Goal: Task Accomplishment & Management: Manage account settings

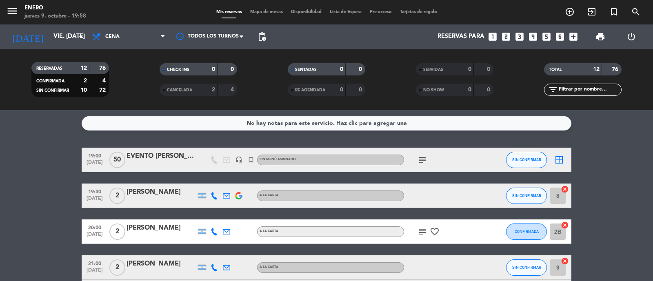
click at [537, 38] on icon "looks_4" at bounding box center [532, 36] width 11 height 11
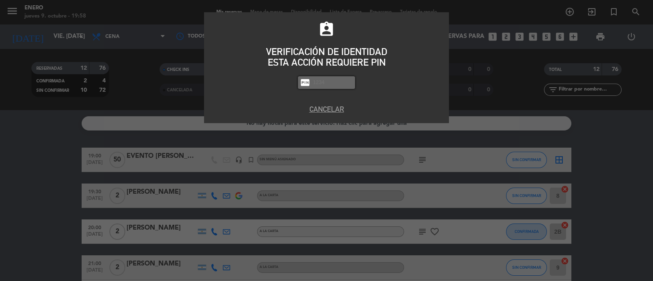
click at [320, 85] on input "text" at bounding box center [332, 82] width 41 height 9
type input "6082"
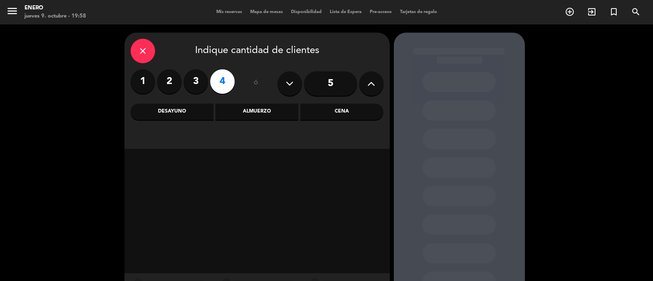
click at [346, 113] on div "Cena" at bounding box center [341, 112] width 83 height 16
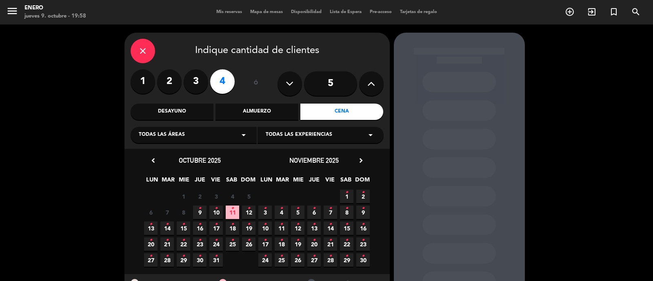
click at [219, 211] on span "10 •" at bounding box center [215, 212] width 13 height 13
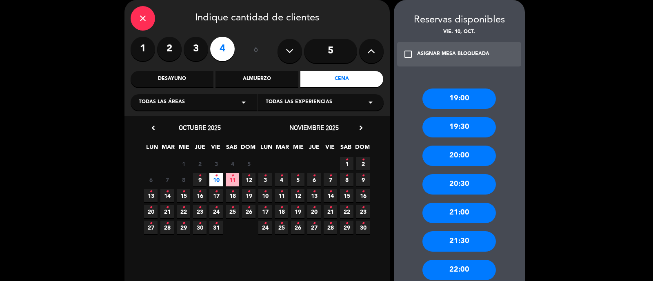
click at [476, 153] on div "20:00" at bounding box center [458, 156] width 73 height 20
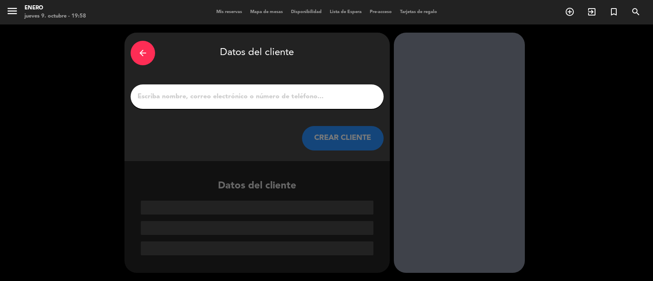
click at [263, 93] on input "1" at bounding box center [257, 96] width 241 height 11
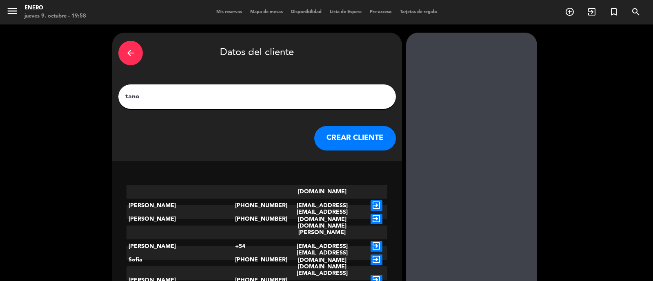
type input "tano"
click at [363, 139] on button "CREAR CLIENTE" at bounding box center [355, 138] width 82 height 24
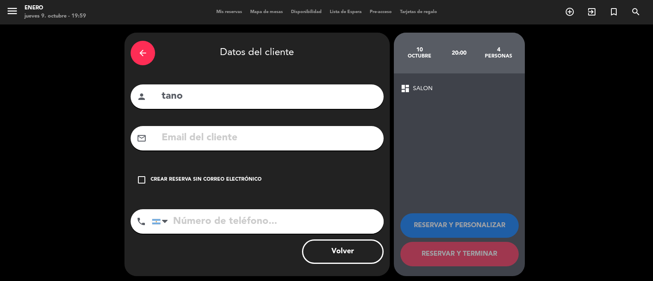
click at [237, 177] on div "Crear reserva sin correo electrónico" at bounding box center [206, 180] width 111 height 8
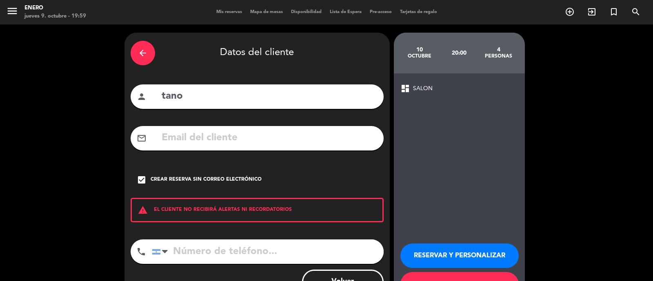
click at [471, 254] on button "RESERVAR Y PERSONALIZAR" at bounding box center [459, 256] width 118 height 24
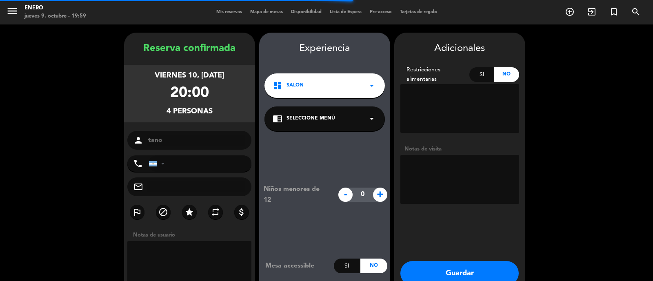
scroll to position [33, 0]
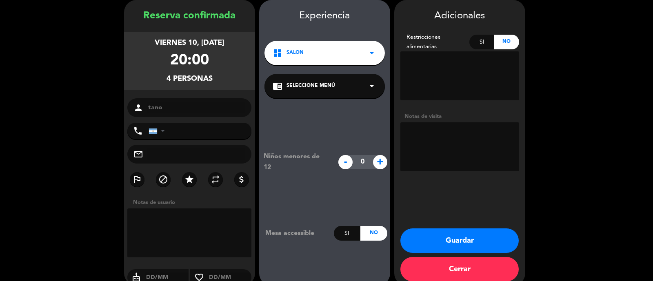
click at [478, 237] on button "Guardar" at bounding box center [459, 240] width 118 height 24
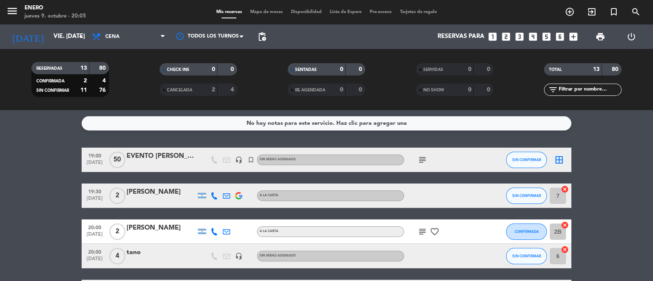
click at [130, 253] on div "tano" at bounding box center [160, 252] width 69 height 11
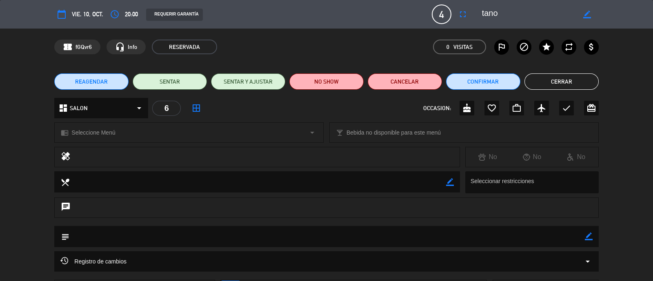
click at [59, 17] on icon "calendar_today" at bounding box center [62, 14] width 10 height 10
click at [63, 15] on icon "calendar_today" at bounding box center [62, 14] width 10 height 10
click at [78, 13] on span "vie. 10, oct." at bounding box center [87, 14] width 31 height 10
click at [86, 15] on span "vie. 10, oct." at bounding box center [87, 14] width 31 height 10
click at [107, 82] on button "REAGENDAR" at bounding box center [91, 81] width 74 height 16
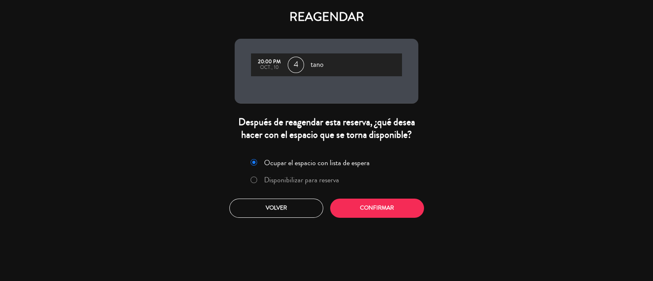
click at [321, 179] on label "Disponibilizar para reserva" at bounding box center [301, 179] width 75 height 7
click at [375, 208] on button "Confirmar" at bounding box center [377, 208] width 94 height 19
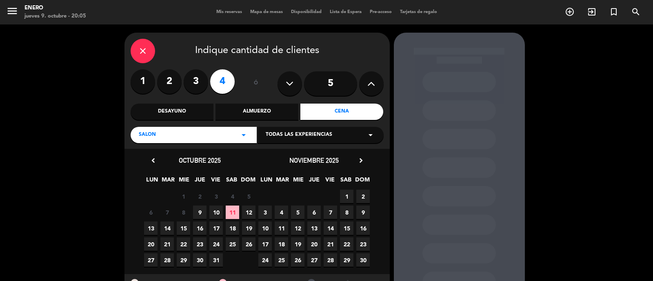
click at [217, 207] on span "10" at bounding box center [215, 212] width 13 height 13
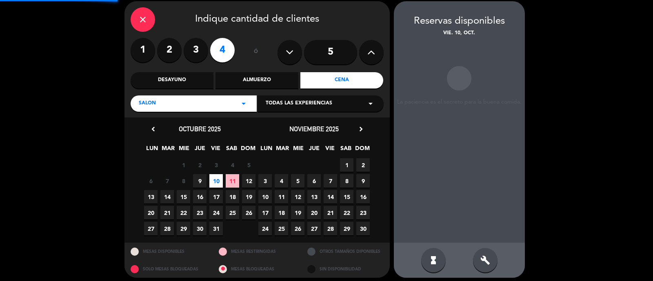
scroll to position [33, 0]
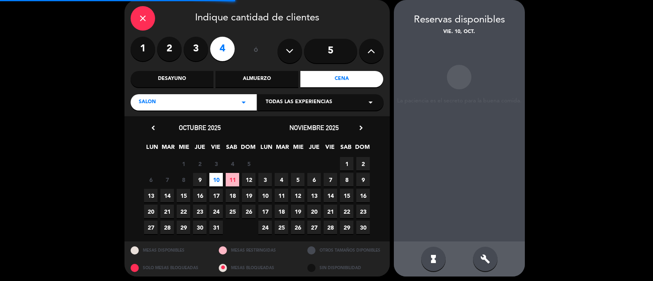
click at [205, 177] on span "9" at bounding box center [199, 179] width 13 height 13
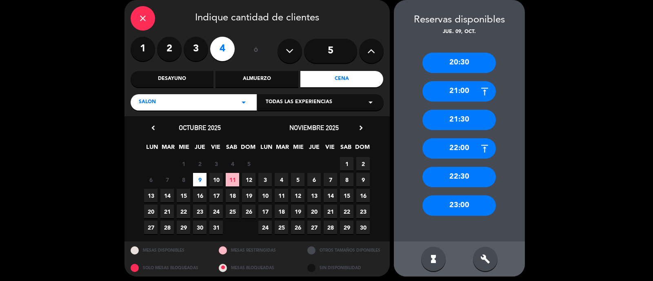
click at [468, 63] on div "20:30" at bounding box center [458, 63] width 73 height 20
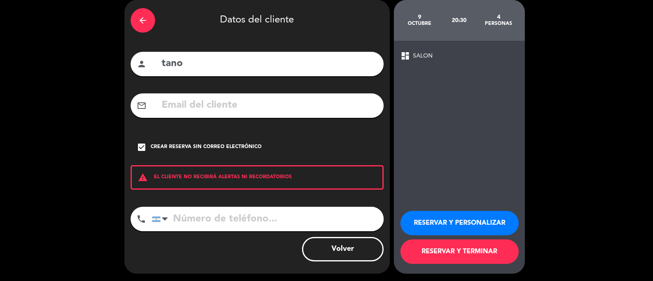
click at [465, 251] on button "RESERVAR Y TERMINAR" at bounding box center [459, 251] width 118 height 24
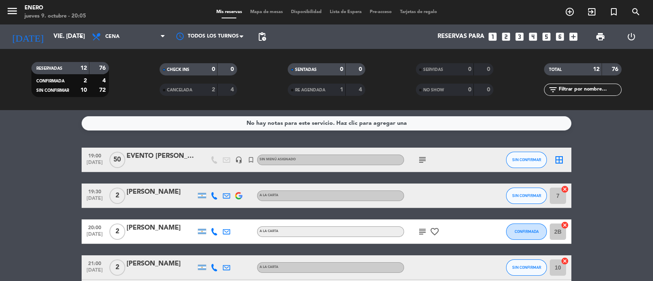
click at [268, 10] on span "Mapa de mesas" at bounding box center [266, 12] width 41 height 4
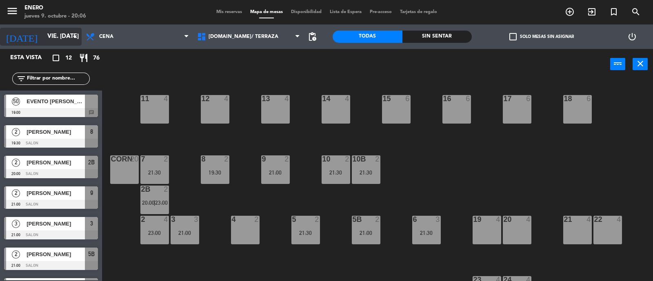
click at [64, 38] on input "vie. 10 oct." at bounding box center [82, 37] width 79 height 16
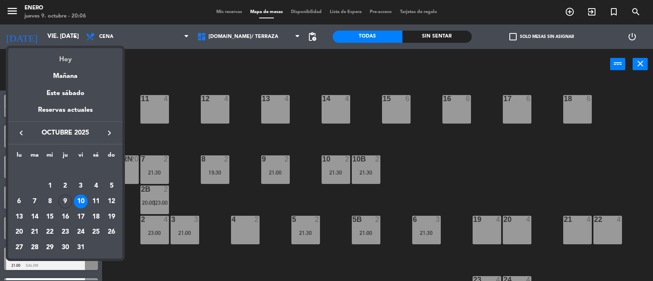
click at [74, 59] on div "Hoy" at bounding box center [65, 56] width 114 height 17
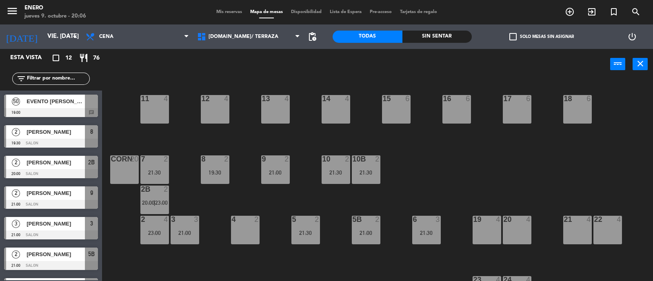
type input "[DEMOGRAPHIC_DATA] [DATE]"
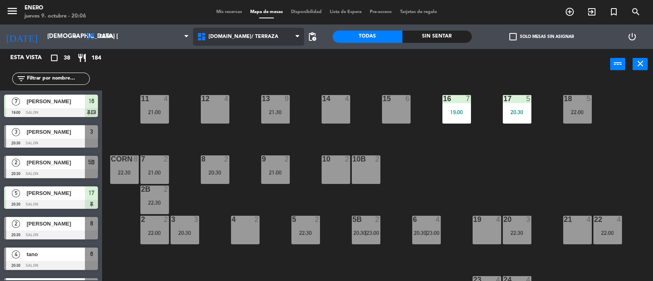
click at [216, 34] on span "1.SALON/ TERRAZA" at bounding box center [243, 37] width 70 height 6
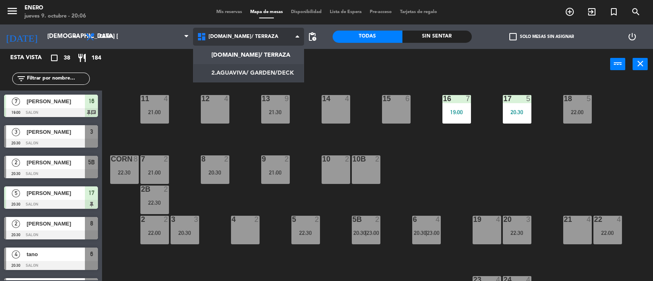
click at [257, 69] on ng-component "menu Enero jueves 9. octubre - 20:06 Mis reservas Mapa de mesas Disponibilidad …" at bounding box center [326, 141] width 653 height 282
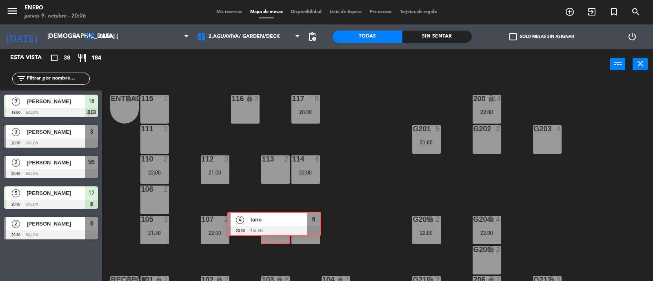
drag, startPoint x: 54, startPoint y: 258, endPoint x: 284, endPoint y: 223, distance: 231.9
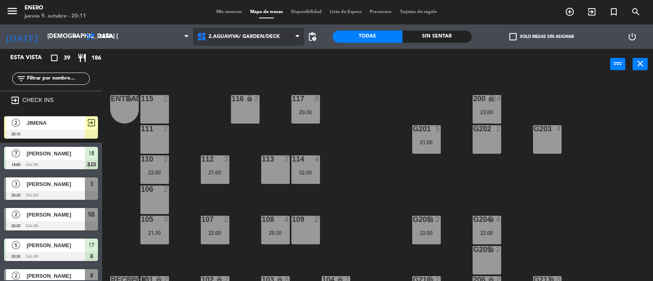
click at [223, 44] on span "2.AGUAVIVA/ GARDEN/DECK" at bounding box center [248, 37] width 111 height 18
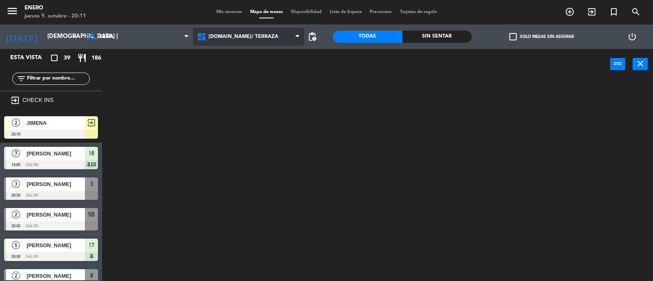
click at [236, 55] on ng-component "menu Enero jueves 9. octubre - 20:11 Mis reservas Mapa de mesas Disponibilidad …" at bounding box center [326, 141] width 653 height 282
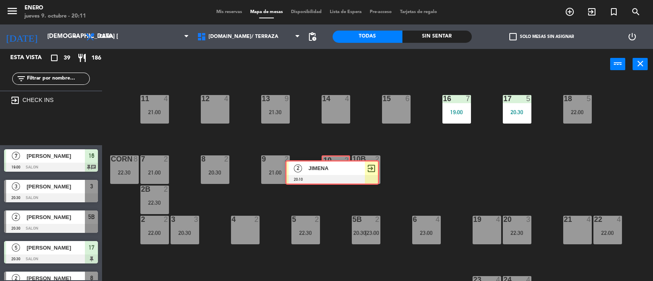
drag, startPoint x: 51, startPoint y: 124, endPoint x: 332, endPoint y: 168, distance: 284.6
click at [332, 168] on div "Esta vista crop_square 39 restaurant 186 filter_list exit_to_app CHECK INS 2 JI…" at bounding box center [326, 165] width 653 height 233
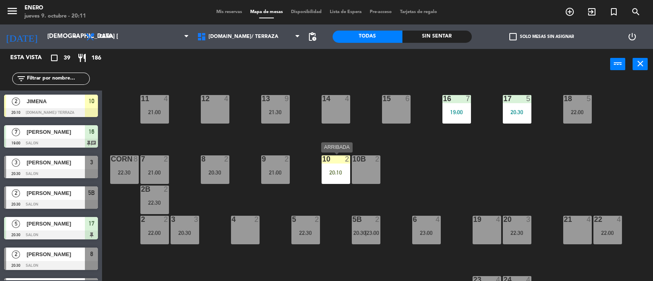
click at [337, 170] on div "20:10" at bounding box center [335, 173] width 29 height 6
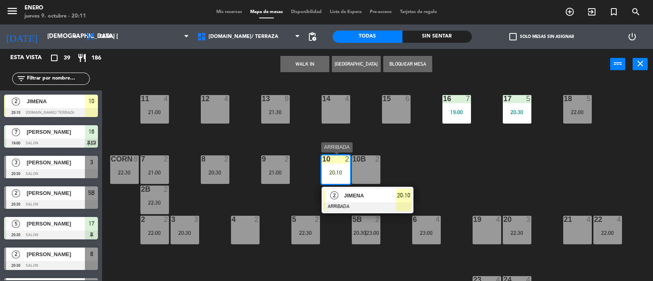
click at [374, 193] on div "2 JIMENA ARRIBADA 20:10" at bounding box center [367, 200] width 104 height 27
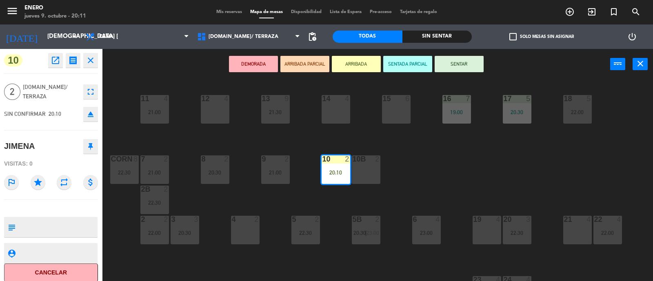
click at [467, 64] on button "SENTAR" at bounding box center [458, 64] width 49 height 16
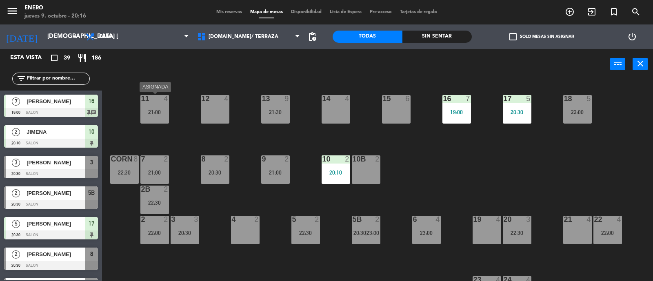
click at [149, 109] on div "21:00" at bounding box center [154, 112] width 29 height 6
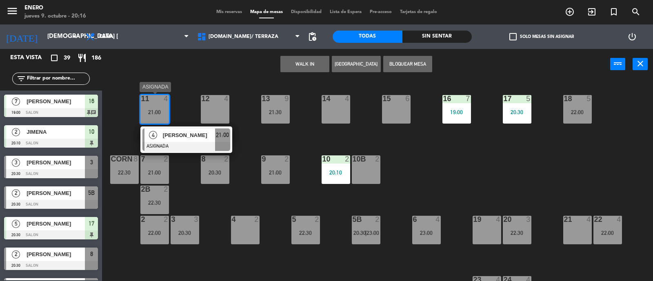
click at [196, 131] on span "[PERSON_NAME]" at bounding box center [189, 135] width 52 height 9
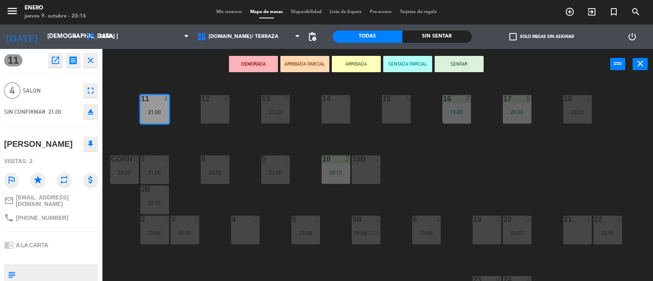
click at [96, 112] on button "eject" at bounding box center [90, 111] width 15 height 15
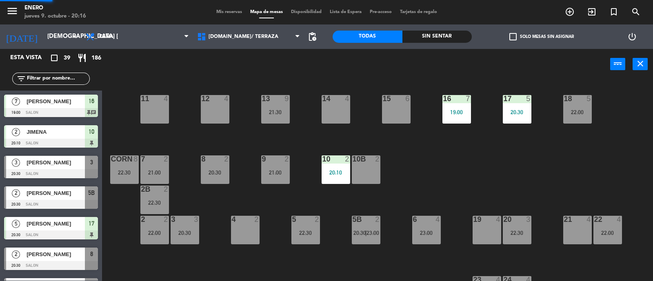
scroll to position [0, 0]
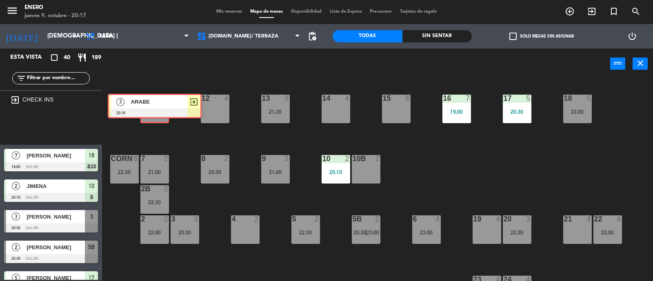
drag, startPoint x: 52, startPoint y: 124, endPoint x: 155, endPoint y: 103, distance: 105.0
click at [155, 103] on div "Esta vista crop_square 40 restaurant 189 filter_list exit_to_app CHECK INS 3 AR…" at bounding box center [326, 165] width 653 height 233
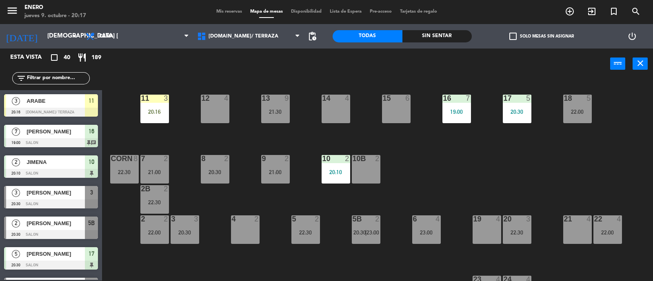
click at [161, 107] on div "11 3 20:16" at bounding box center [154, 109] width 29 height 29
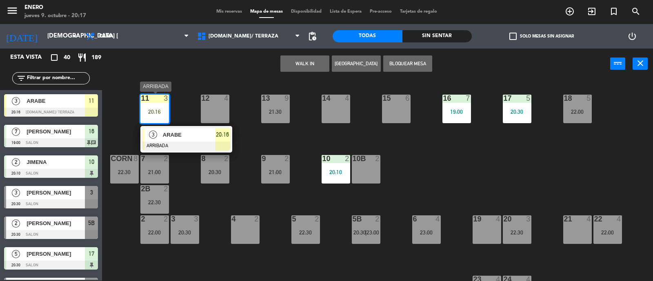
click at [185, 128] on div "ARABE" at bounding box center [188, 134] width 53 height 13
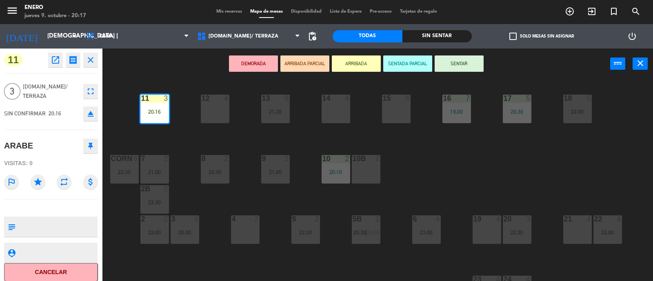
click at [459, 64] on button "SENTAR" at bounding box center [458, 63] width 49 height 16
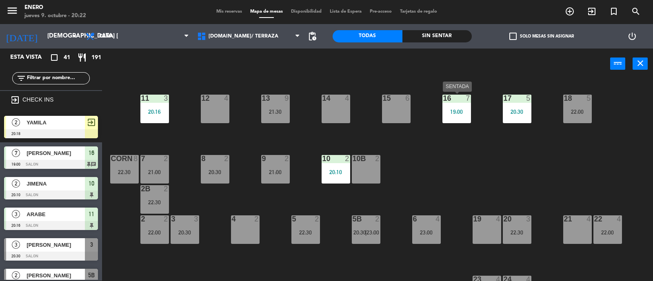
click at [454, 114] on div "19:00" at bounding box center [456, 112] width 29 height 6
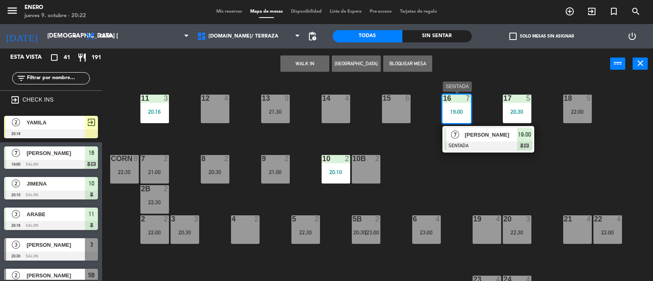
click at [499, 133] on span "Maikellys Bozo" at bounding box center [491, 135] width 52 height 9
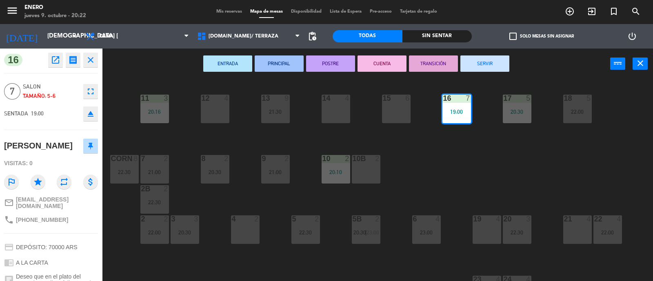
click at [483, 64] on button "SERVIR" at bounding box center [484, 63] width 49 height 16
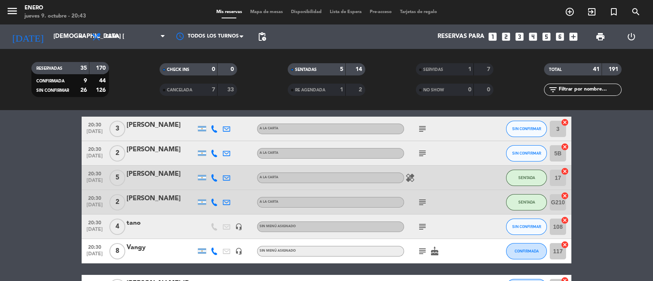
scroll to position [153, 0]
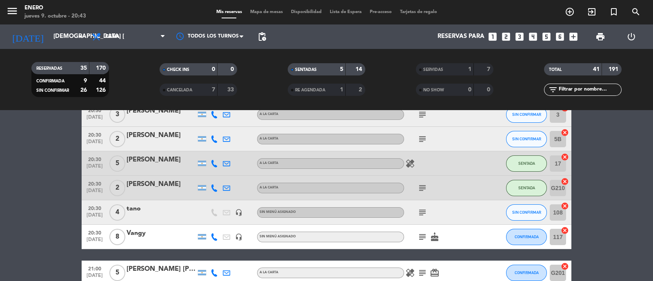
click at [421, 239] on icon "subject" at bounding box center [422, 237] width 10 height 10
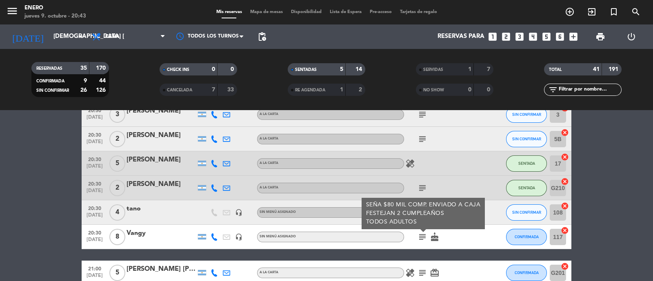
click at [421, 239] on icon "subject" at bounding box center [422, 237] width 10 height 10
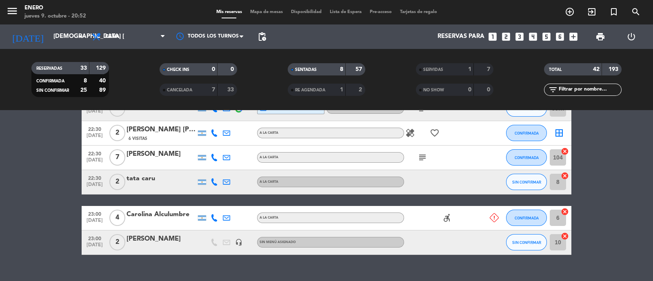
scroll to position [1034, 0]
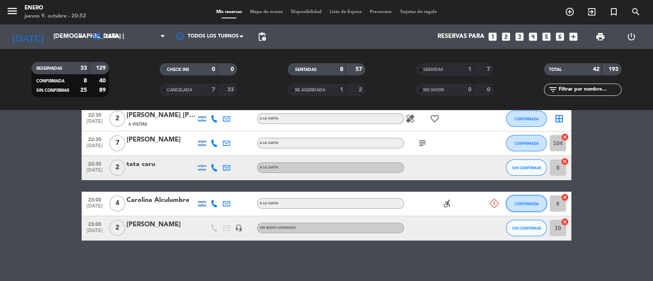
click at [524, 204] on span "CONFIRMADA" at bounding box center [526, 204] width 24 height 4
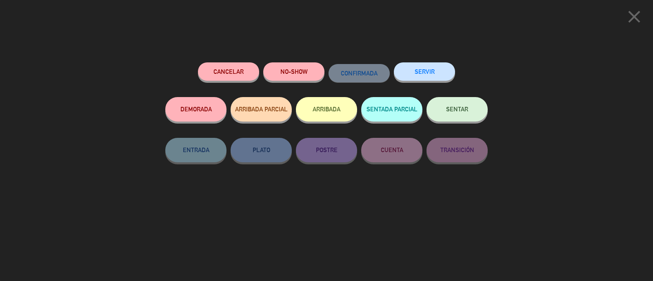
click at [230, 72] on button "Cancelar" at bounding box center [228, 71] width 61 height 18
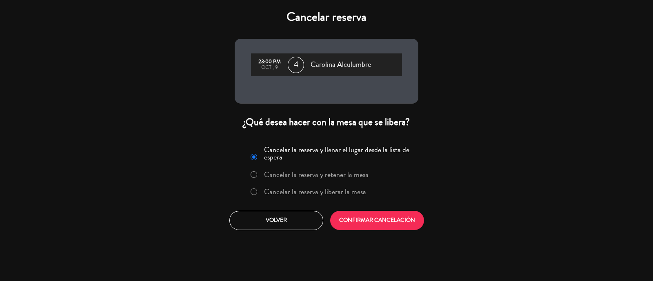
click at [349, 192] on label "Cancelar la reserva y liberar la mesa" at bounding box center [315, 191] width 102 height 7
click at [360, 221] on button "CONFIRMAR CANCELACIÓN" at bounding box center [377, 220] width 94 height 19
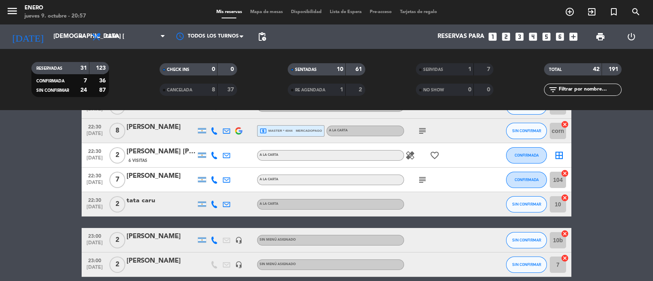
scroll to position [900, 0]
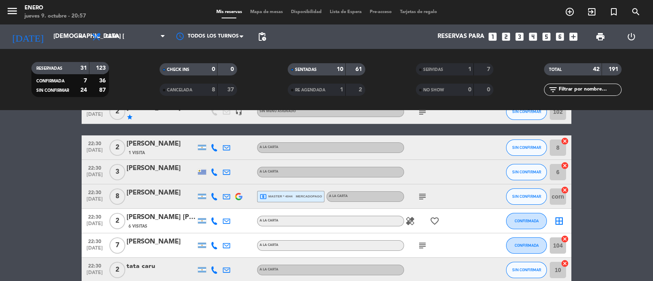
click at [425, 244] on icon "subject" at bounding box center [422, 246] width 10 height 10
click at [425, 200] on icon "subject" at bounding box center [422, 197] width 10 height 10
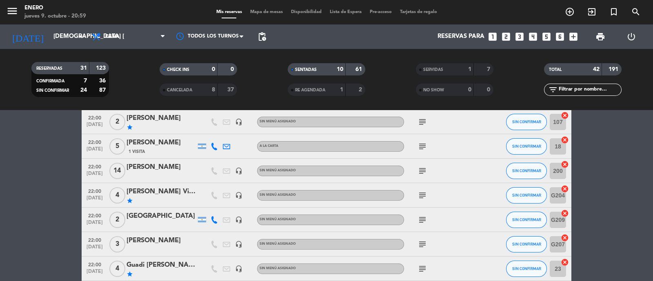
scroll to position [339, 0]
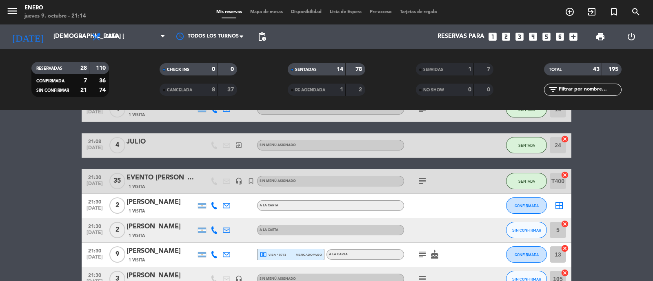
scroll to position [612, 0]
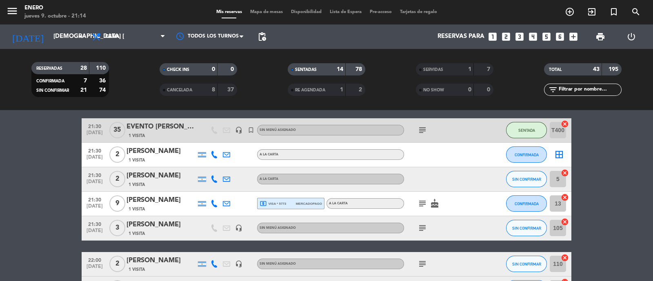
click at [424, 199] on icon "subject" at bounding box center [422, 204] width 10 height 10
